Goal: Task Accomplishment & Management: Complete application form

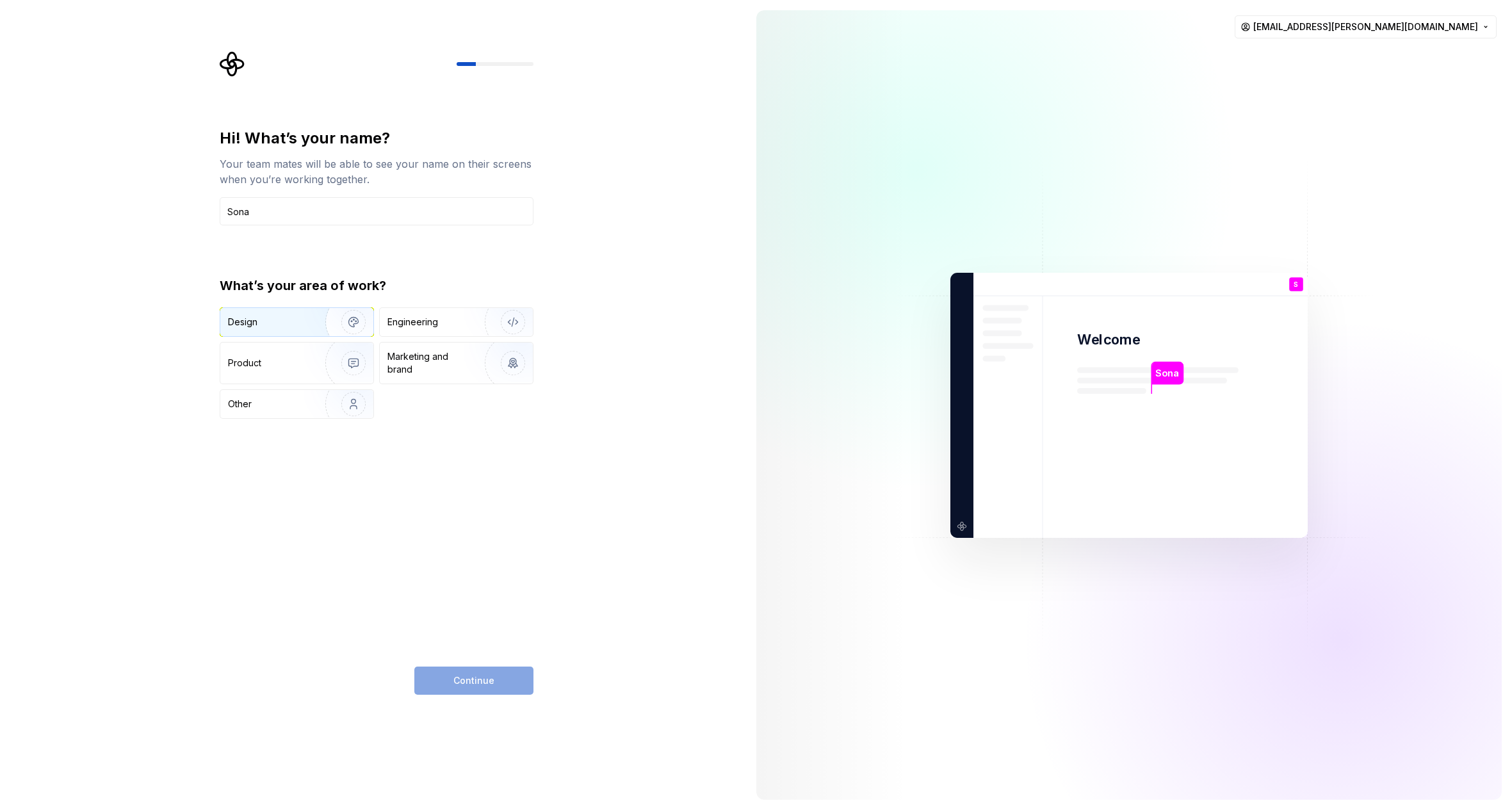
type input "Sona"
click at [304, 326] on img "button" at bounding box center [345, 321] width 82 height 86
click at [312, 375] on img "button" at bounding box center [345, 362] width 82 height 86
click at [321, 322] on img "button" at bounding box center [345, 321] width 82 height 86
click at [500, 673] on button "Continue" at bounding box center [474, 680] width 119 height 28
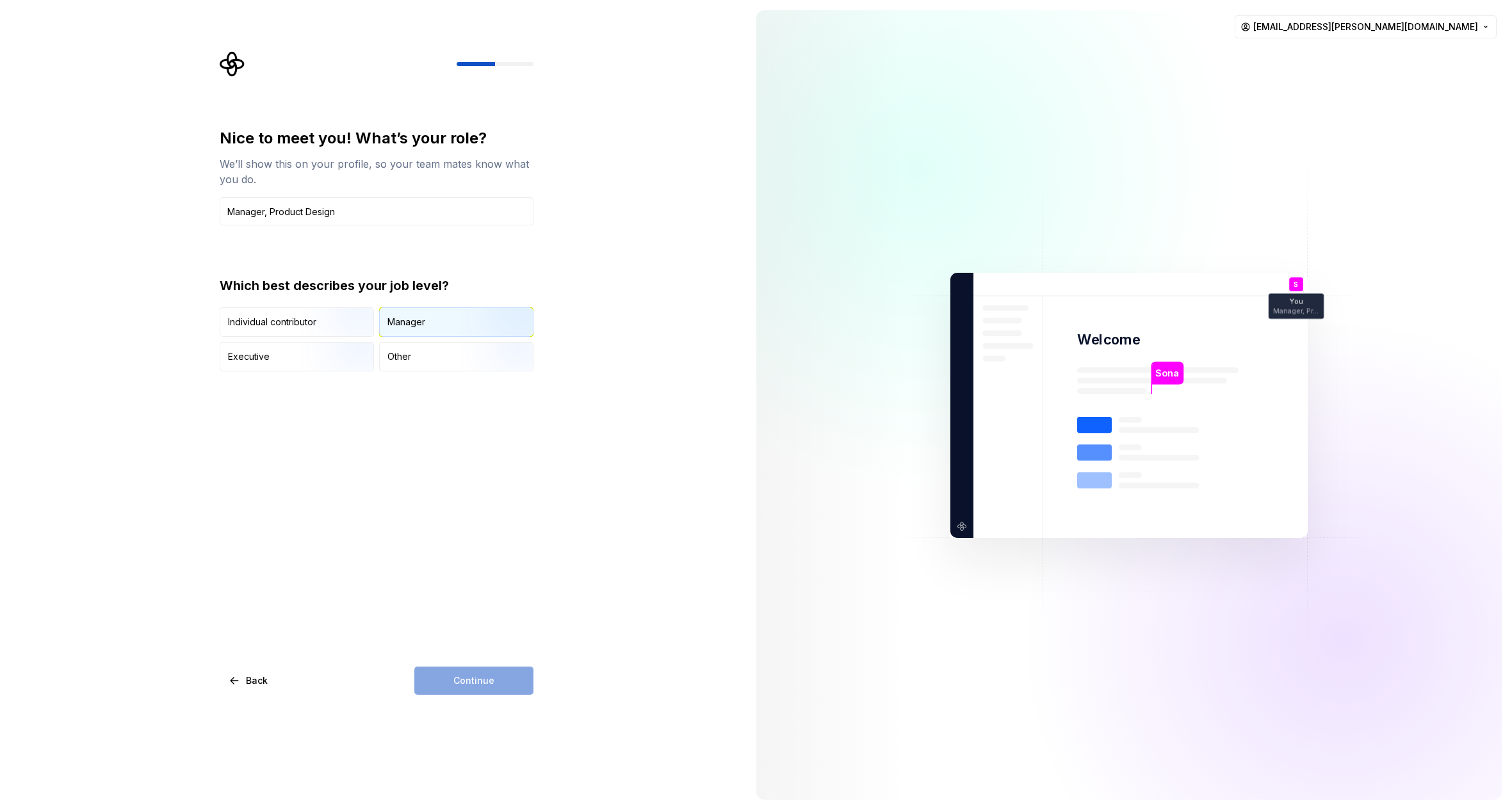
type input "Manager, Product Design"
click at [521, 320] on img "button" at bounding box center [502, 337] width 82 height 86
click at [506, 679] on button "Continue" at bounding box center [474, 680] width 119 height 28
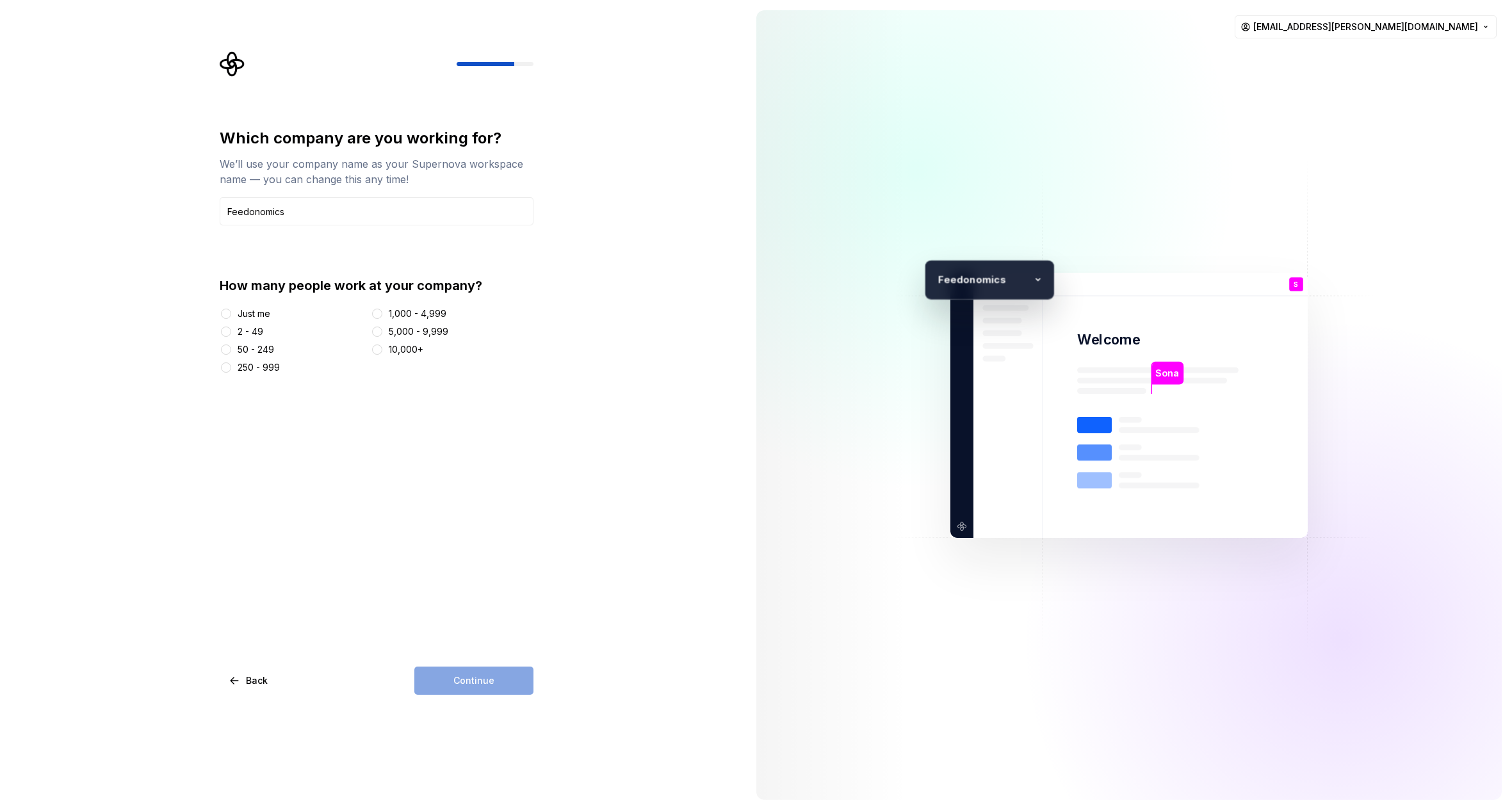
type input "Feedonomics"
click at [255, 372] on div "250 - 999" at bounding box center [259, 367] width 42 height 12
click at [231, 372] on button "250 - 999" at bounding box center [226, 367] width 10 height 10
click at [255, 350] on div "50 - 249" at bounding box center [256, 349] width 37 height 12
click at [231, 350] on button "50 - 249" at bounding box center [226, 350] width 10 height 10
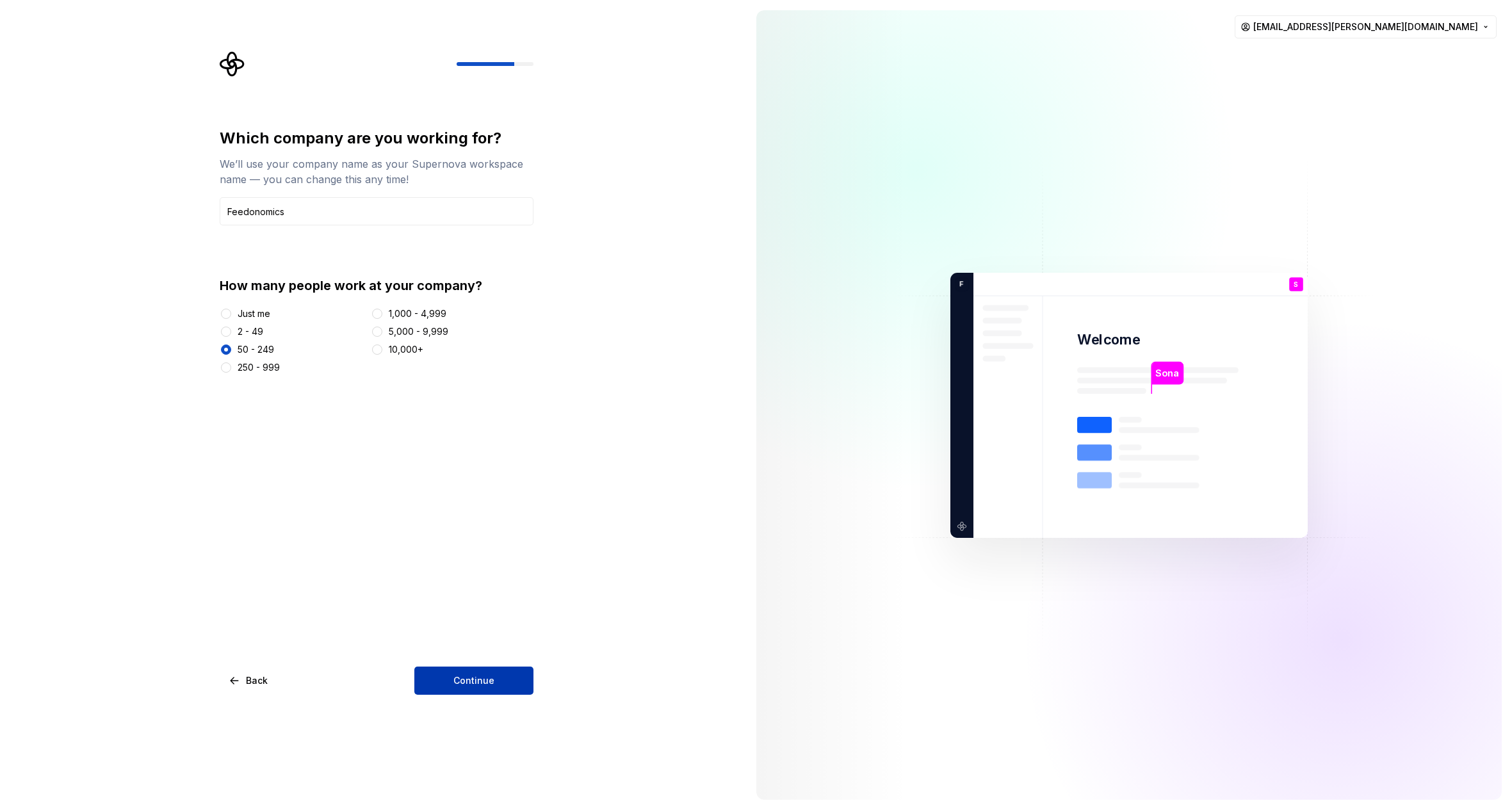
click at [495, 673] on button "Continue" at bounding box center [474, 680] width 119 height 28
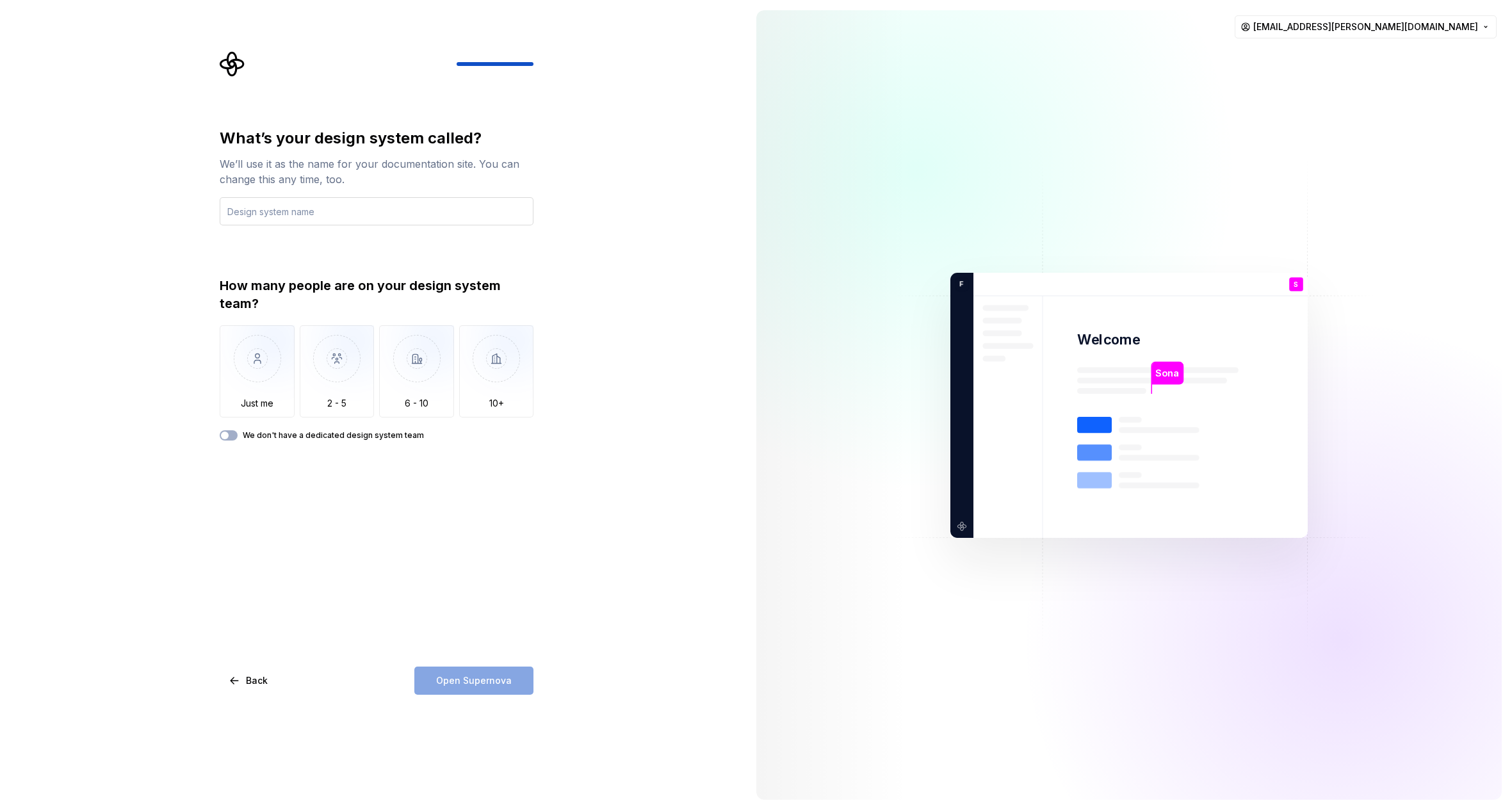
click at [417, 207] on input "text" at bounding box center [376, 211] width 314 height 28
type input "Not sure yet"
click at [325, 391] on img "button" at bounding box center [337, 367] width 75 height 86
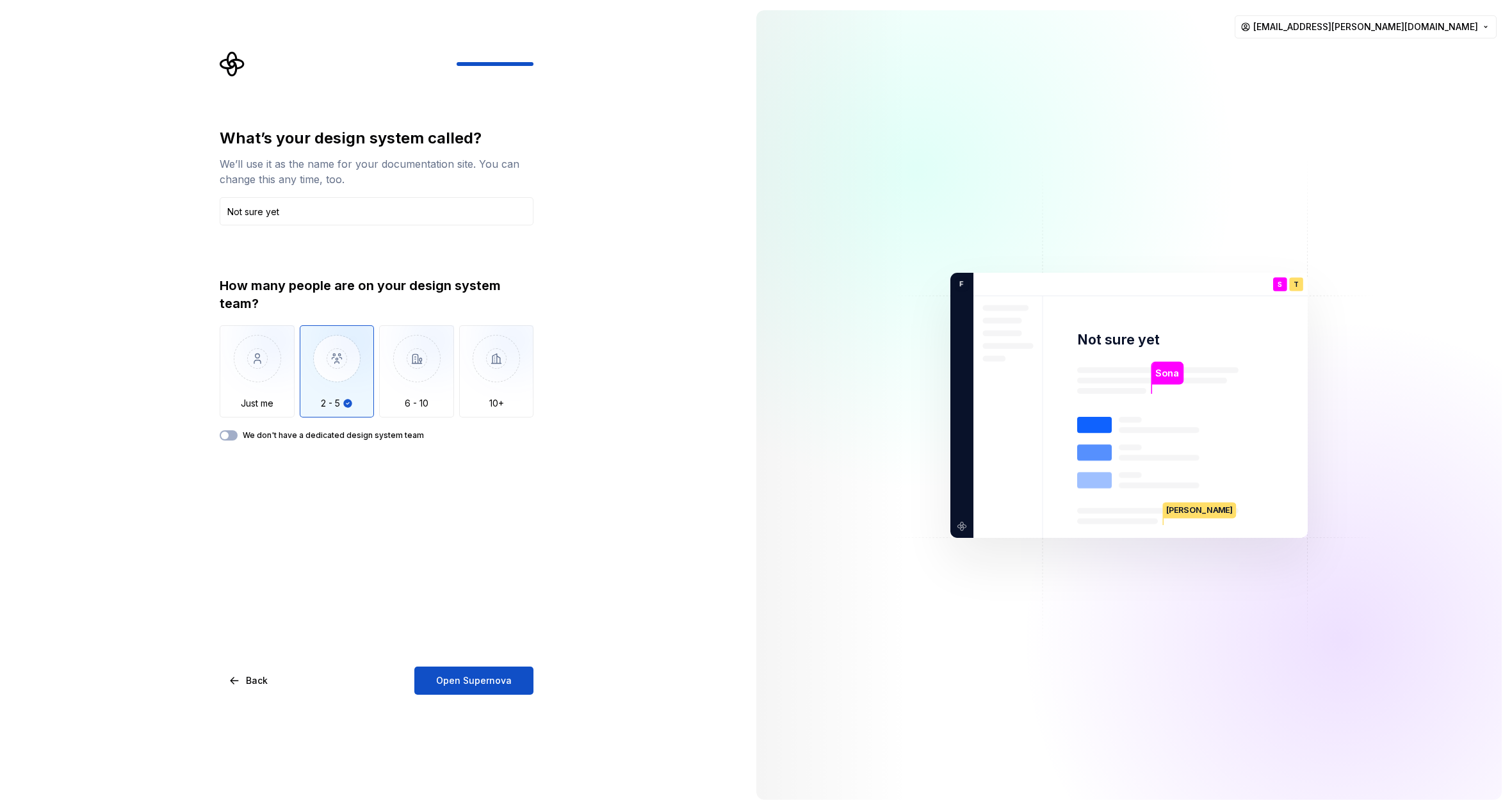
drag, startPoint x: 469, startPoint y: 679, endPoint x: 474, endPoint y: 683, distance: 6.4
click at [469, 679] on span "Open Supernova" at bounding box center [474, 680] width 75 height 12
